Goal: Navigation & Orientation: Understand site structure

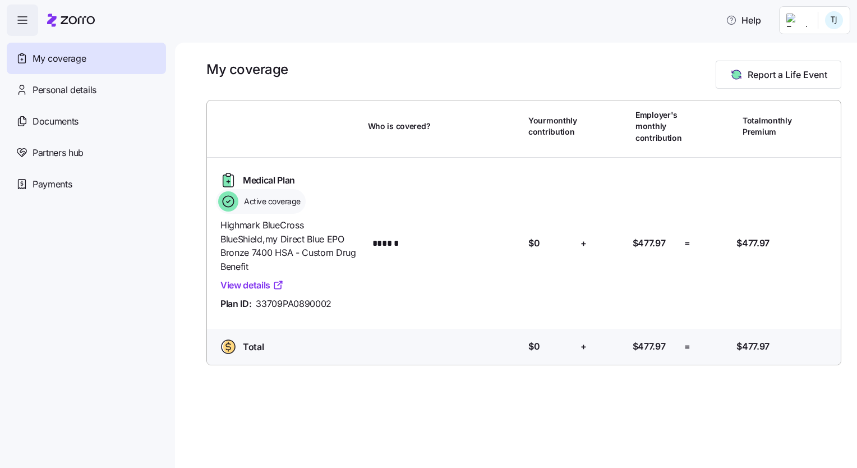
click at [20, 23] on icon "button" at bounding box center [22, 19] width 13 height 13
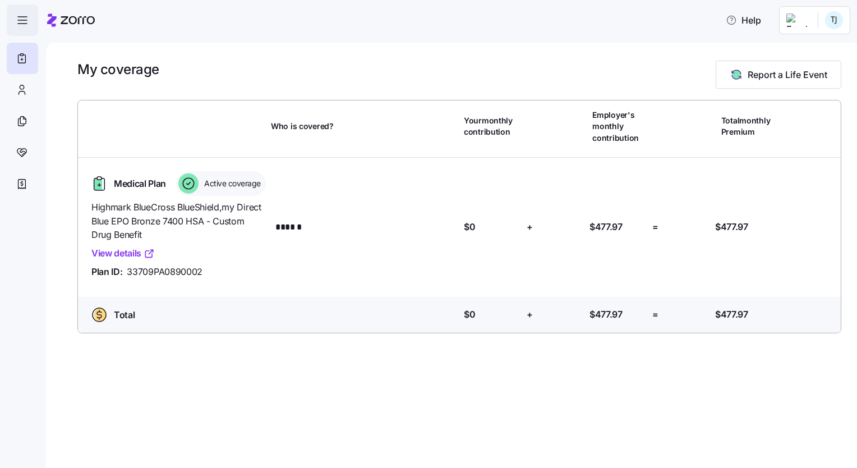
click at [20, 23] on icon "button" at bounding box center [22, 19] width 13 height 13
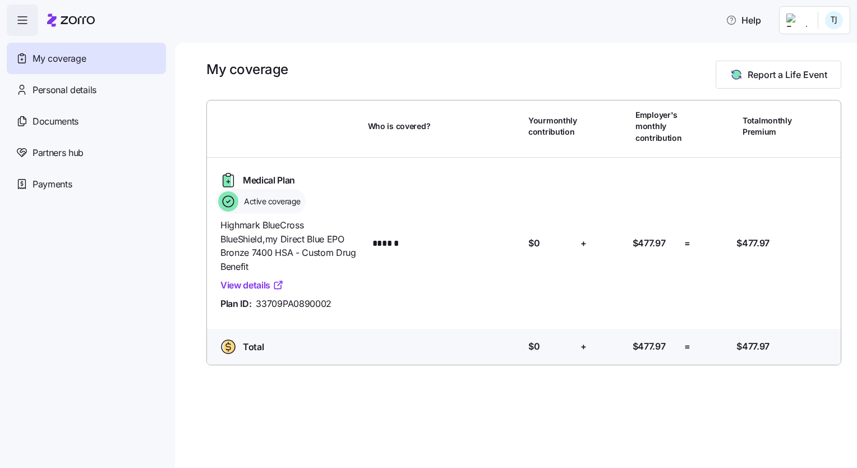
click at [67, 57] on span "My coverage" at bounding box center [59, 59] width 53 height 14
click at [64, 96] on span "Personal details" at bounding box center [65, 90] width 64 height 14
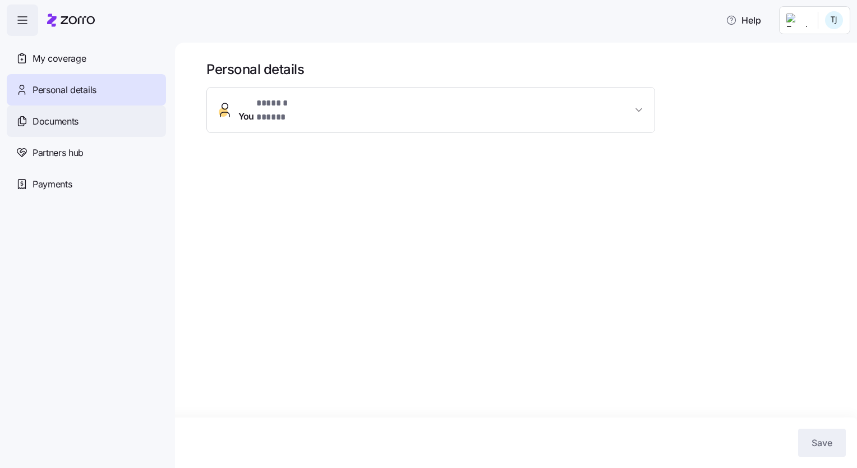
click at [63, 123] on span "Documents" at bounding box center [56, 121] width 46 height 14
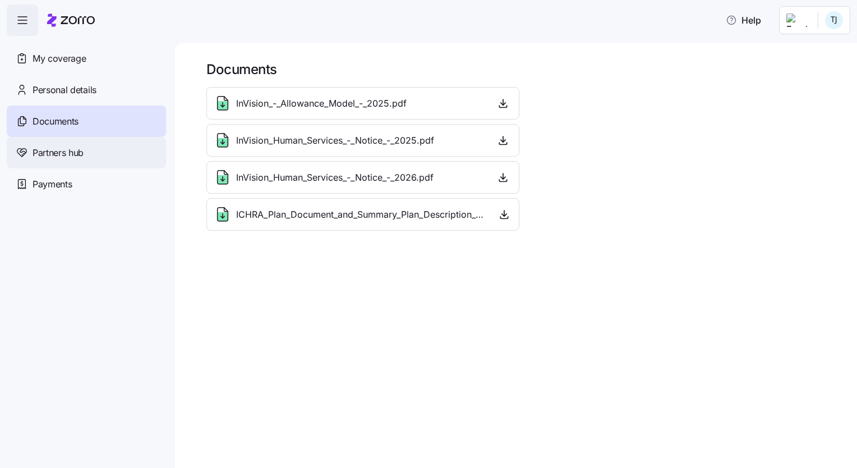
click at [67, 160] on div "Partners hub" at bounding box center [86, 152] width 159 height 31
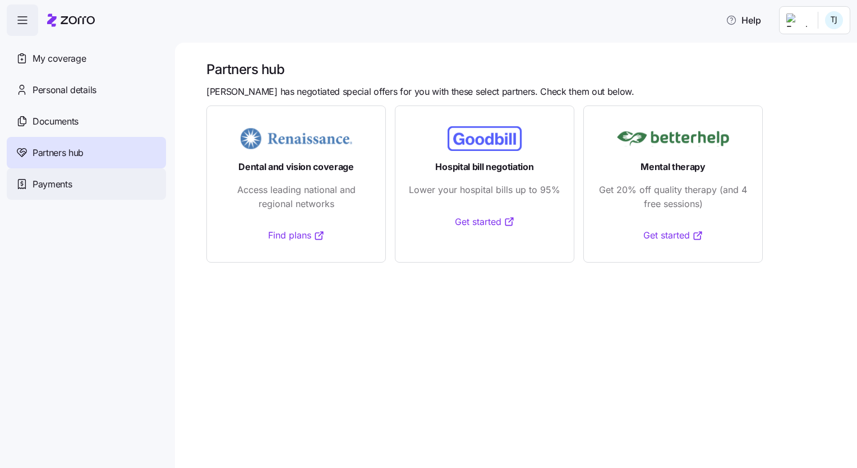
click at [61, 185] on span "Payments" at bounding box center [52, 184] width 39 height 14
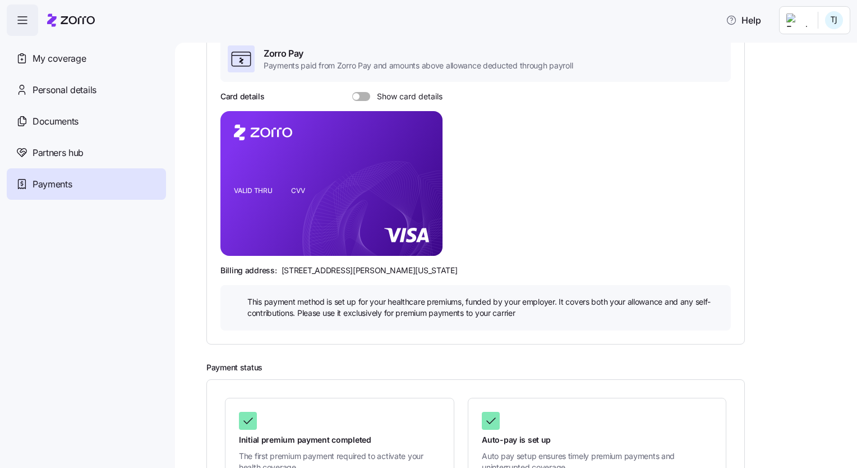
scroll to position [112, 0]
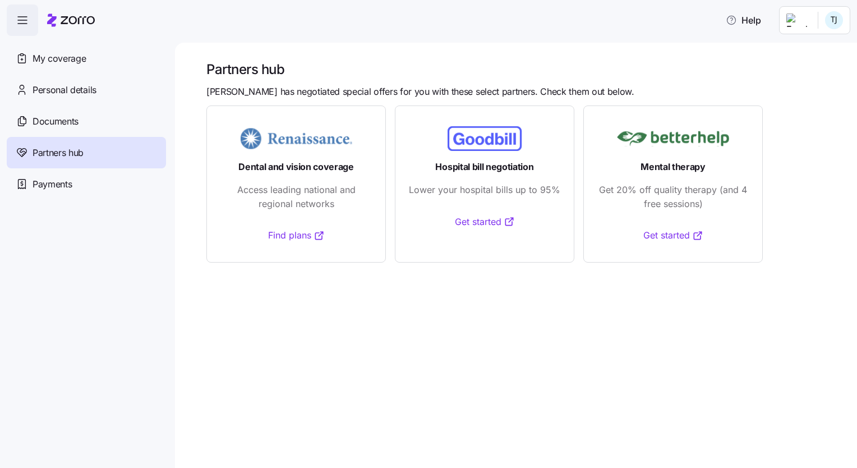
click at [26, 22] on icon "button" at bounding box center [22, 19] width 13 height 13
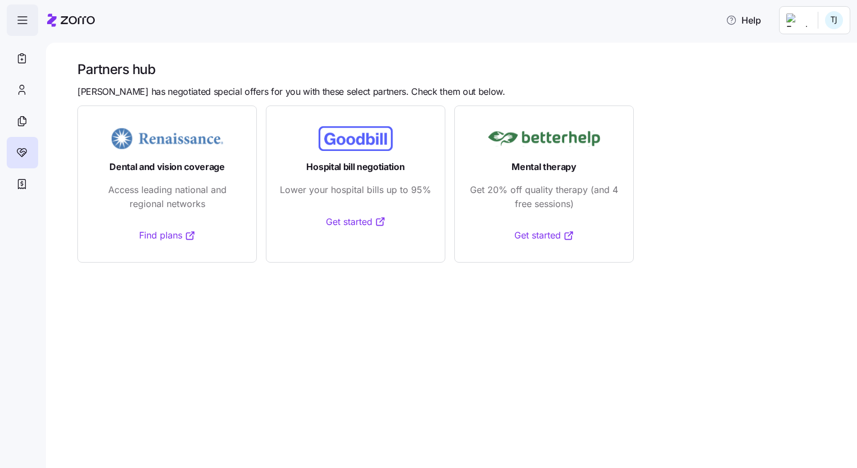
click at [26, 22] on icon "button" at bounding box center [22, 19] width 13 height 13
